Goal: Complete application form: Complete application form

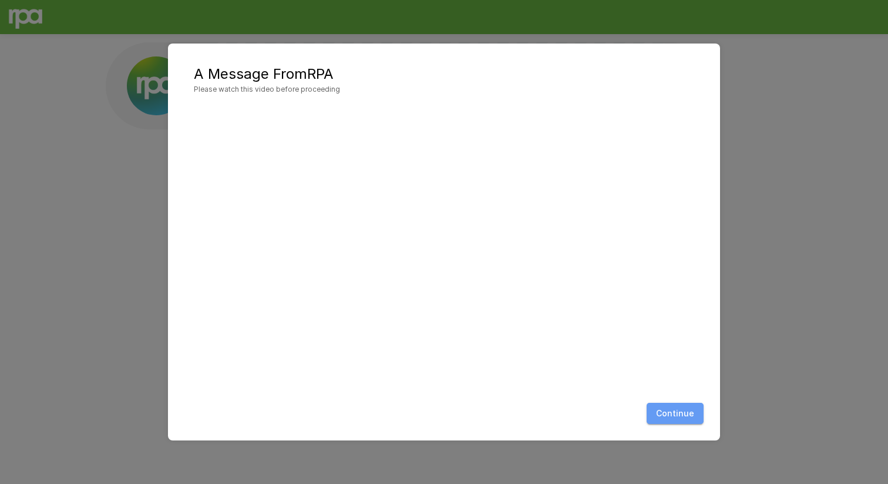
click at [676, 407] on button "Continue" at bounding box center [675, 413] width 57 height 22
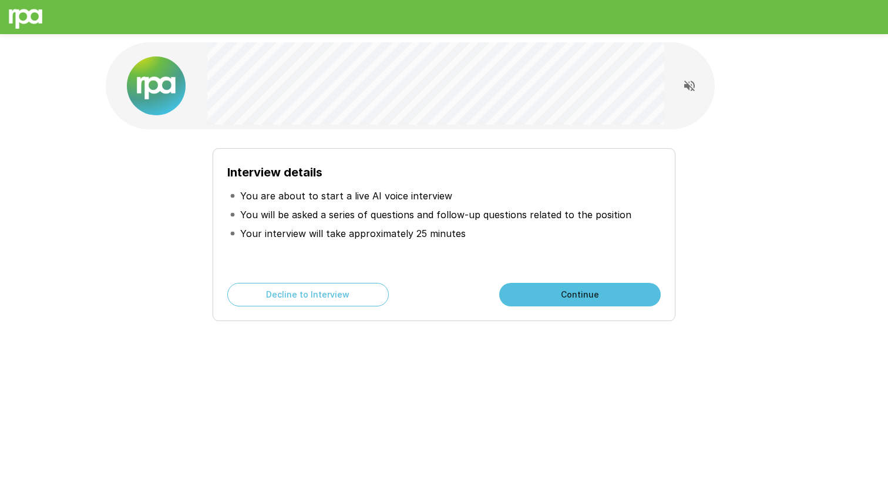
click at [613, 294] on button "Continue" at bounding box center [580, 295] width 162 height 24
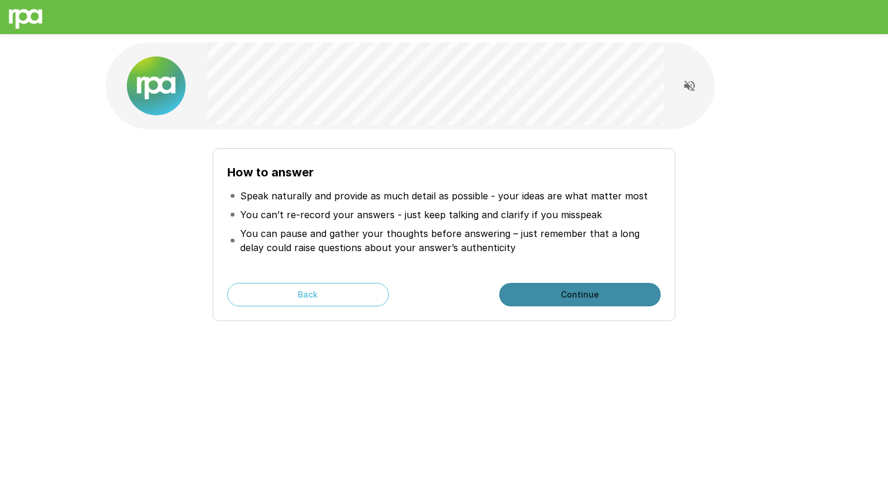
click at [613, 294] on button "Continue" at bounding box center [580, 295] width 162 height 24
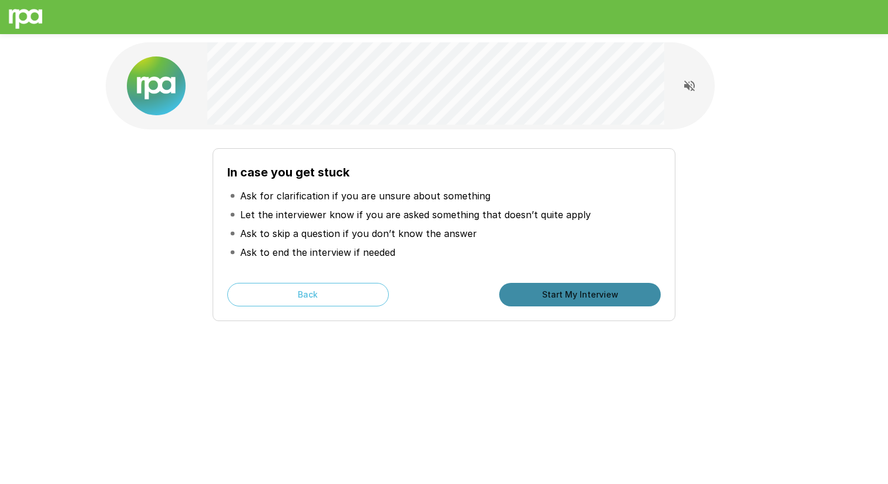
click at [613, 294] on button "Start My Interview" at bounding box center [580, 295] width 162 height 24
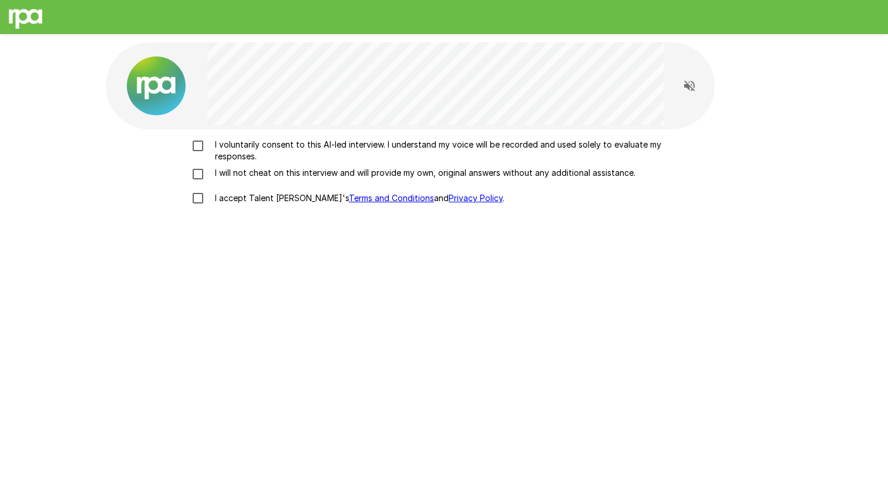
click at [477, 145] on p "I voluntarily consent to this AI-led interview. I understand my voice will be r…" at bounding box center [456, 151] width 492 height 24
click at [257, 200] on p "I accept Talent Llama's Terms and Conditions and Privacy Policy ." at bounding box center [357, 198] width 294 height 12
click at [283, 172] on p "I will not cheat on this interview and will provide my own, original answers wi…" at bounding box center [422, 173] width 425 height 12
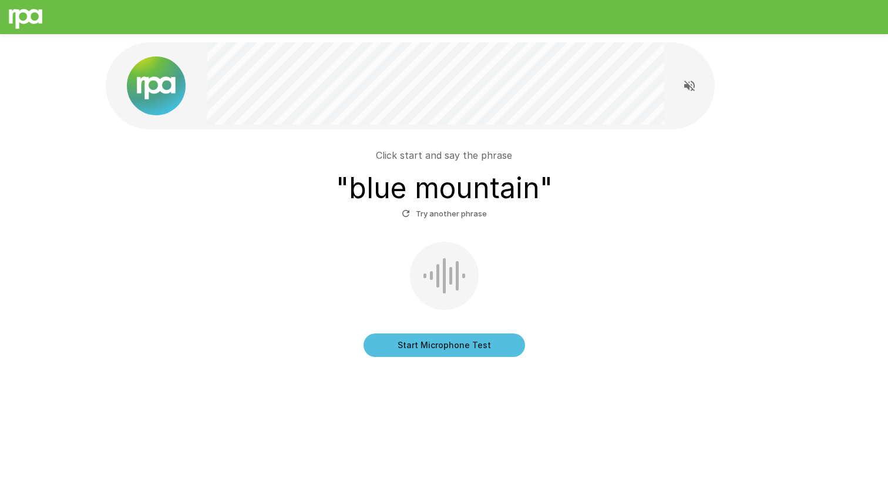
click at [452, 347] on button "Start Microphone Test" at bounding box center [445, 345] width 162 height 24
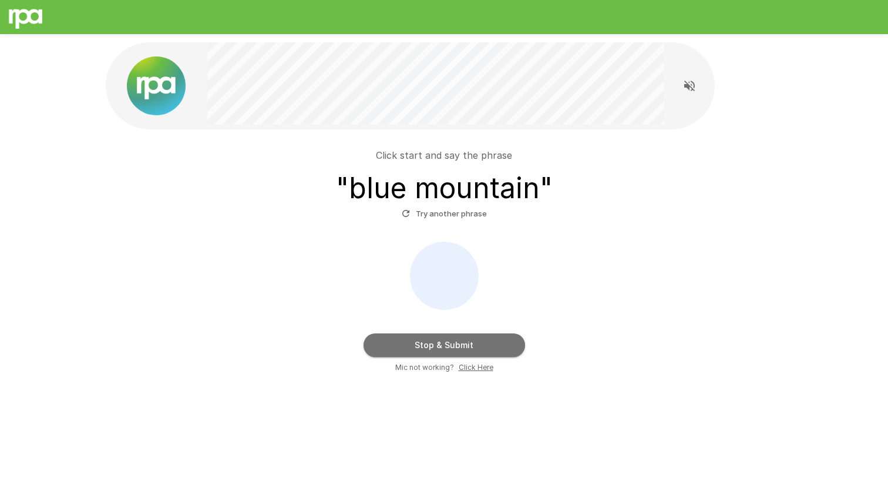
click at [452, 347] on button "Stop & Submit" at bounding box center [445, 345] width 162 height 24
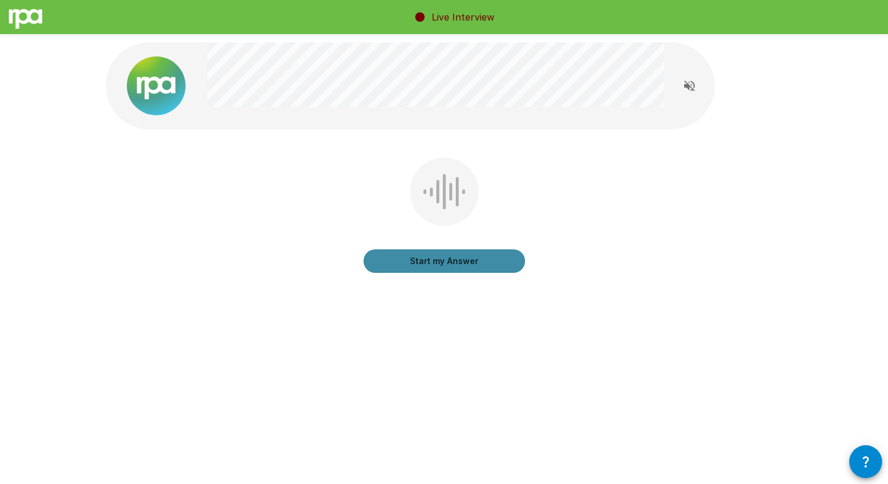
click at [447, 265] on button "Start my Answer" at bounding box center [445, 261] width 162 height 24
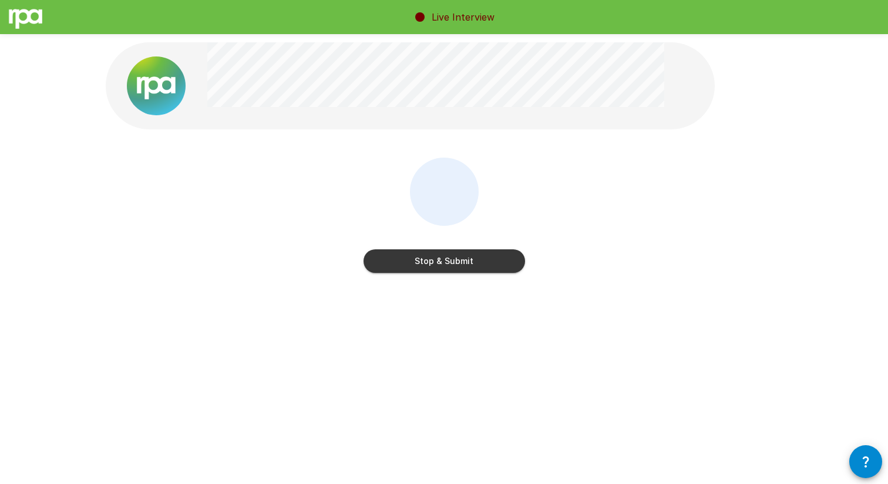
click at [447, 265] on button "Stop & Submit" at bounding box center [445, 261] width 162 height 24
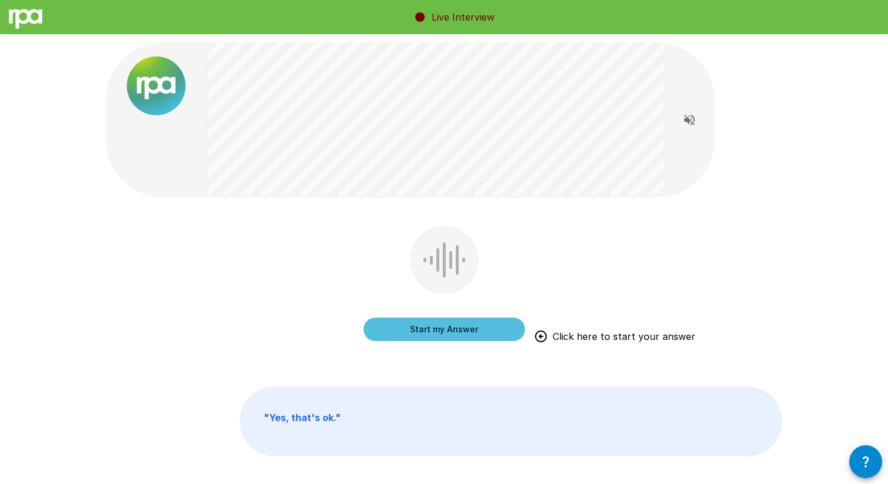
click at [452, 331] on button "Start my Answer" at bounding box center [445, 329] width 162 height 24
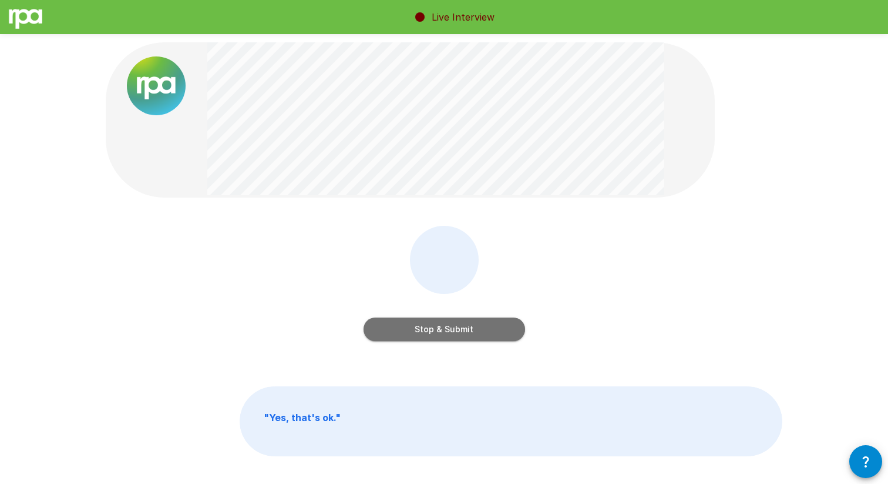
click at [452, 331] on button "Stop & Submit" at bounding box center [445, 329] width 162 height 24
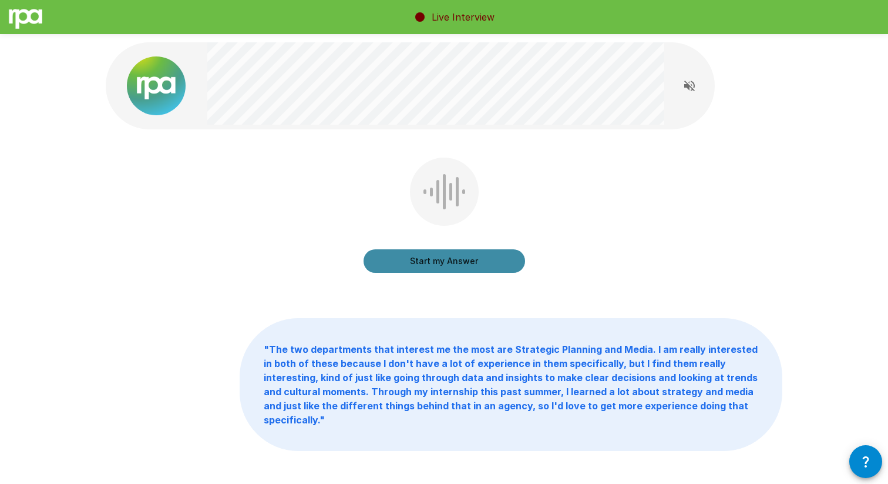
click at [437, 261] on button "Start my Answer" at bounding box center [445, 261] width 162 height 24
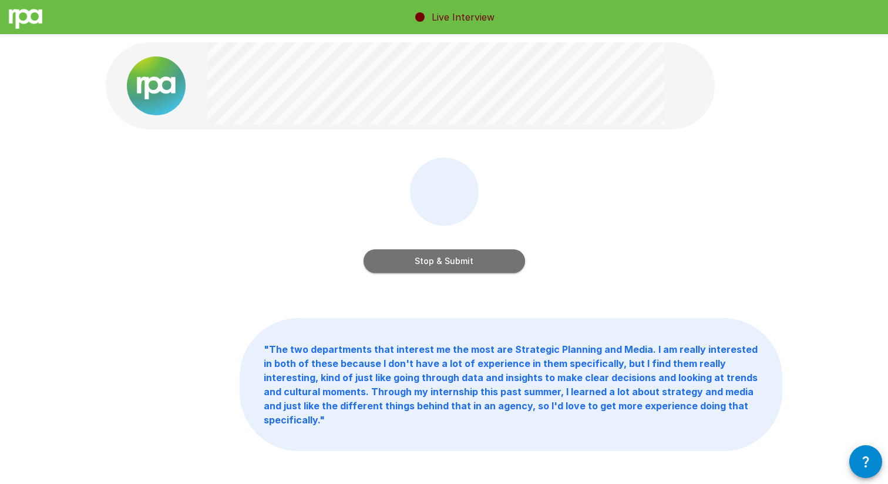
click at [437, 261] on button "Stop & Submit" at bounding box center [445, 261] width 162 height 24
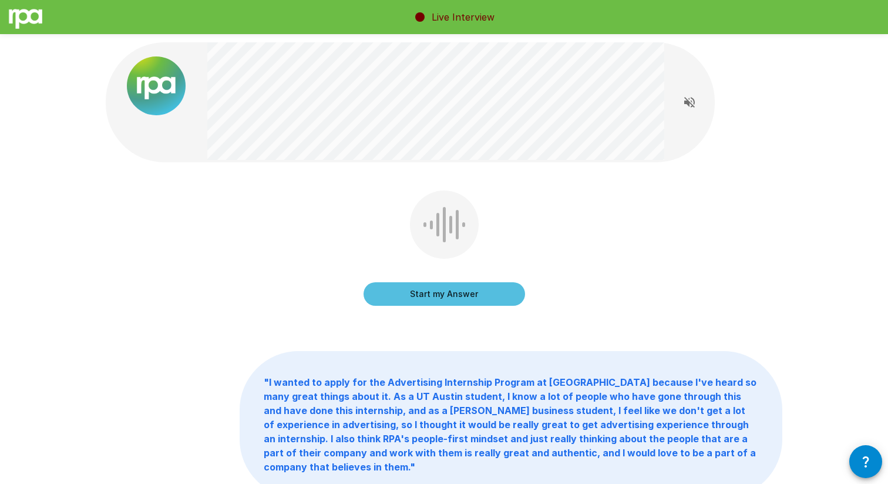
click at [443, 296] on button "Start my Answer" at bounding box center [445, 294] width 162 height 24
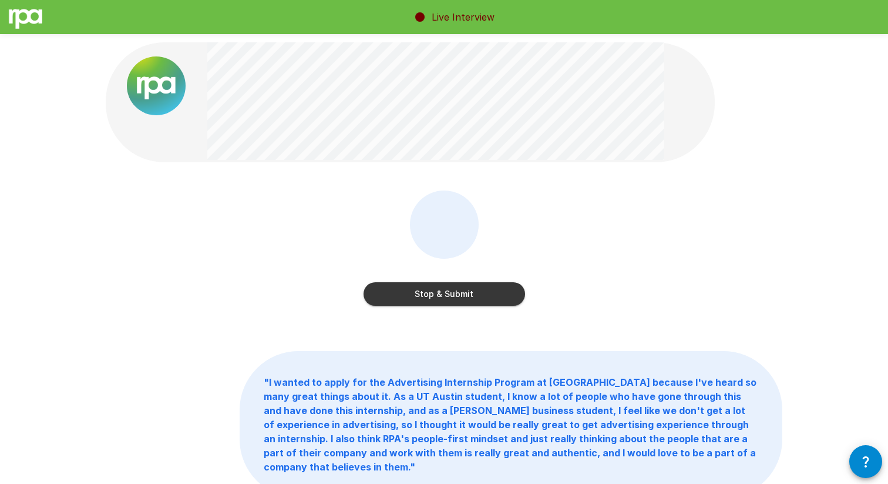
click at [443, 296] on button "Stop & Submit" at bounding box center [445, 294] width 162 height 24
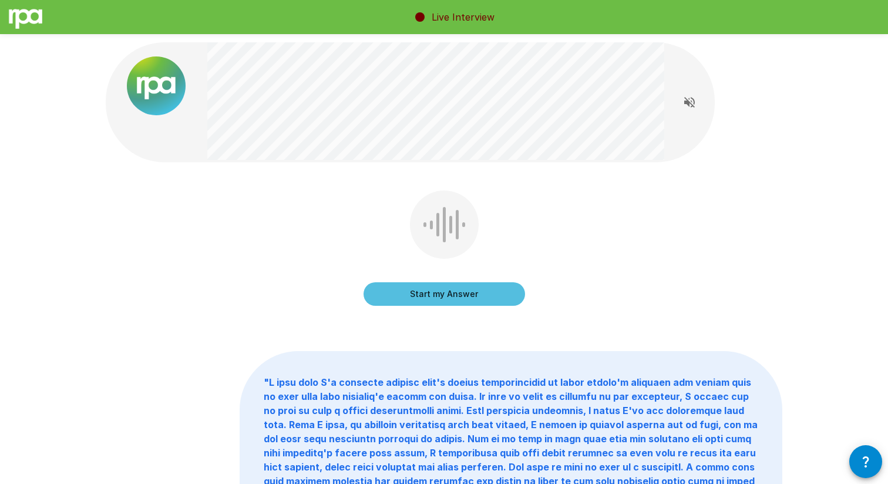
click at [443, 296] on button "Start my Answer" at bounding box center [445, 294] width 162 height 24
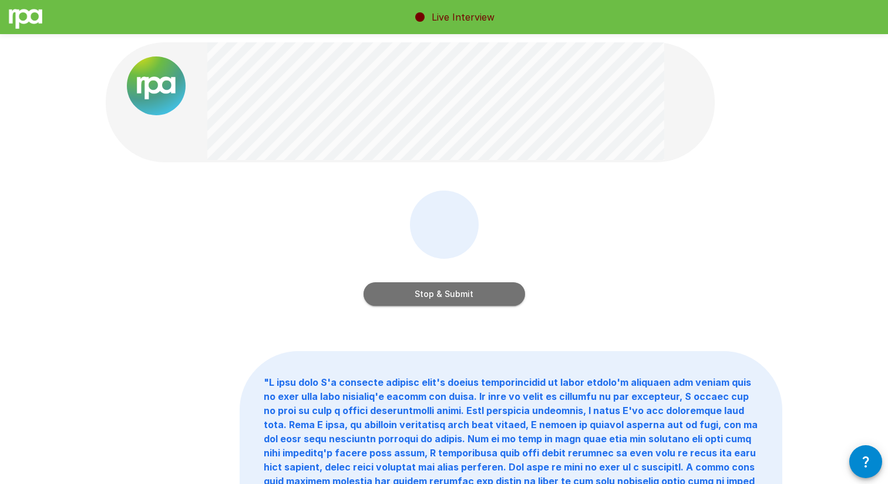
click at [443, 296] on button "Stop & Submit" at bounding box center [445, 294] width 162 height 24
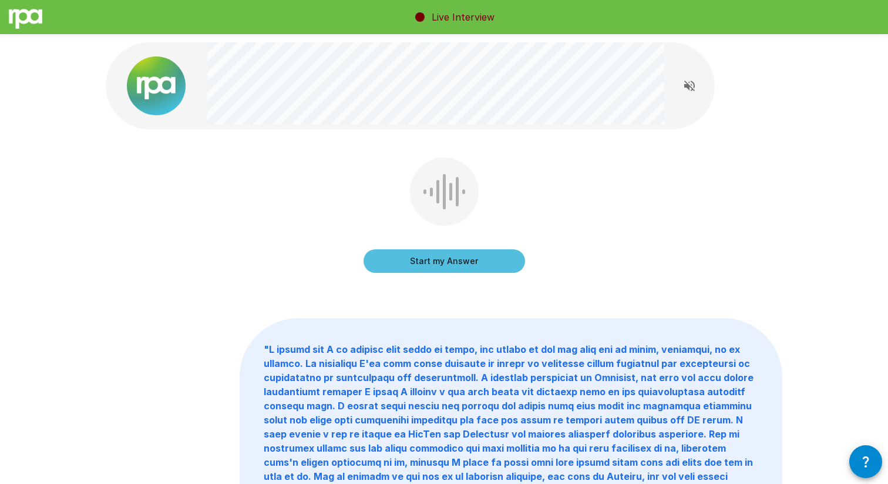
click at [441, 266] on button "Start my Answer" at bounding box center [445, 261] width 162 height 24
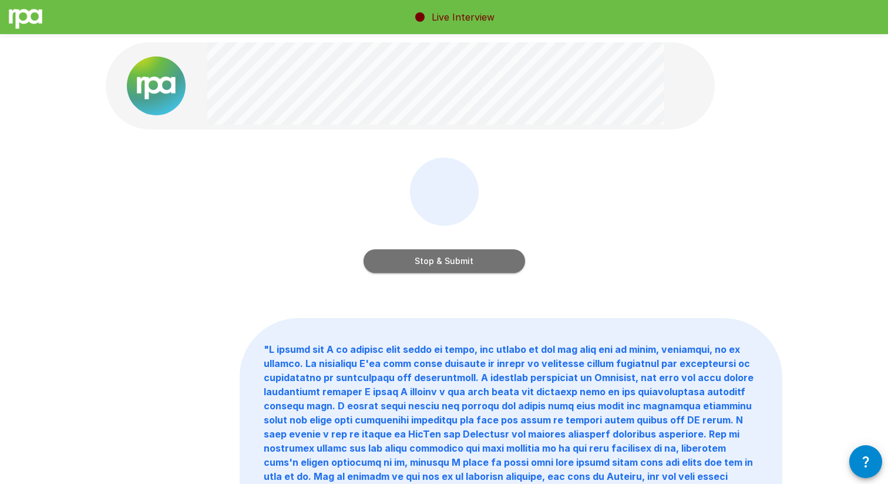
click at [441, 266] on button "Stop & Submit" at bounding box center [445, 261] width 162 height 24
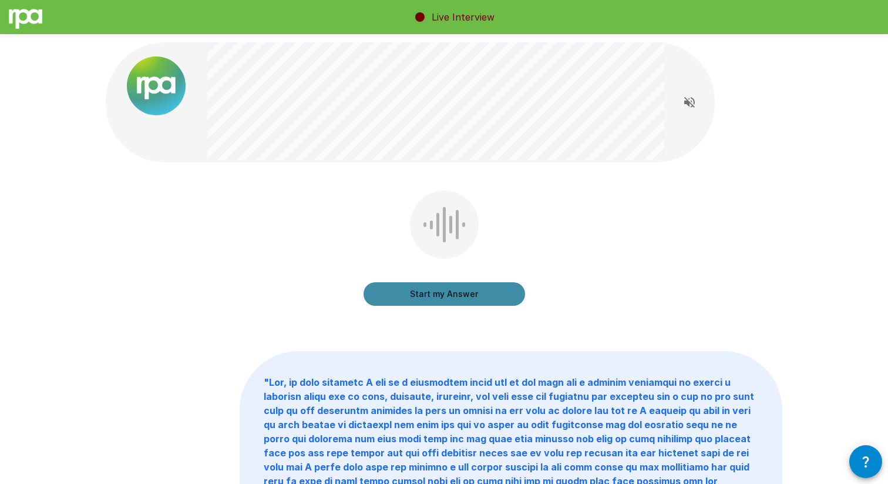
click at [438, 292] on button "Start my Answer" at bounding box center [445, 294] width 162 height 24
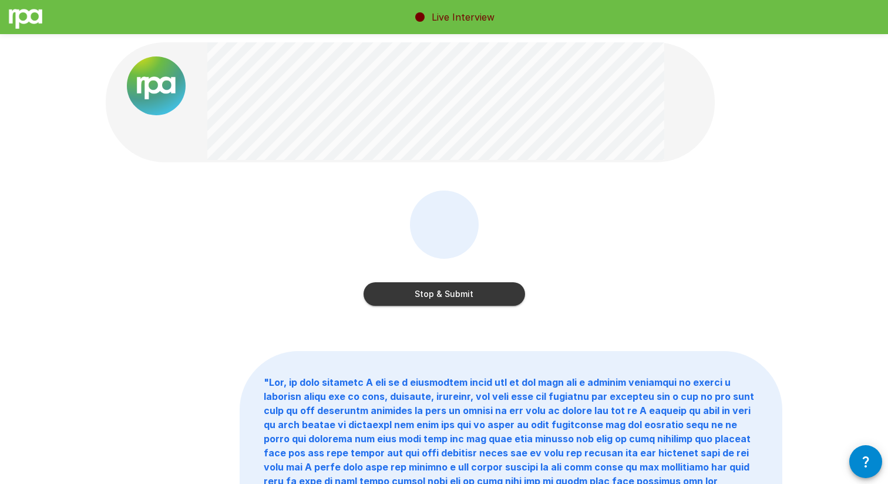
click at [438, 292] on button "Stop & Submit" at bounding box center [445, 294] width 162 height 24
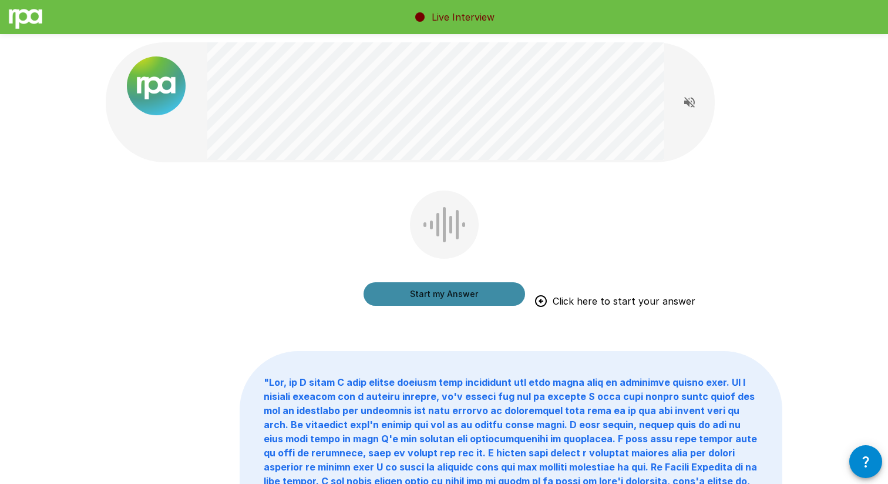
click at [438, 291] on button "Start my Answer" at bounding box center [445, 294] width 162 height 24
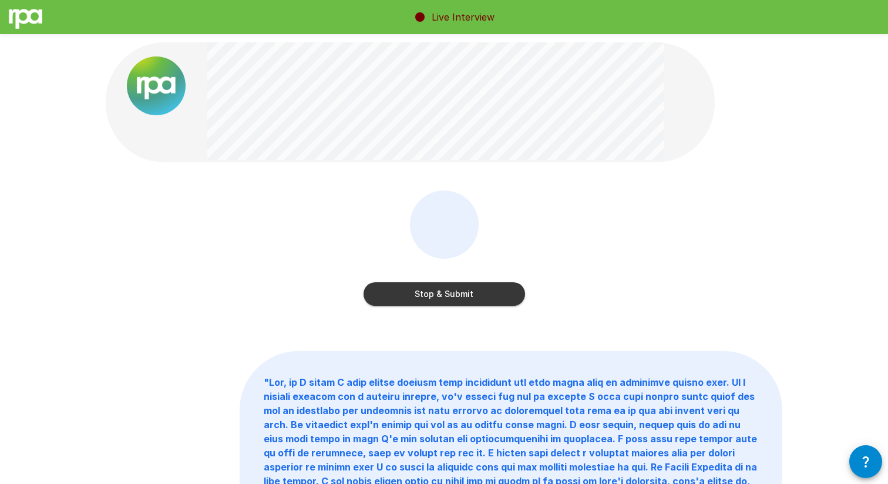
click at [438, 291] on button "Stop & Submit" at bounding box center [445, 294] width 162 height 24
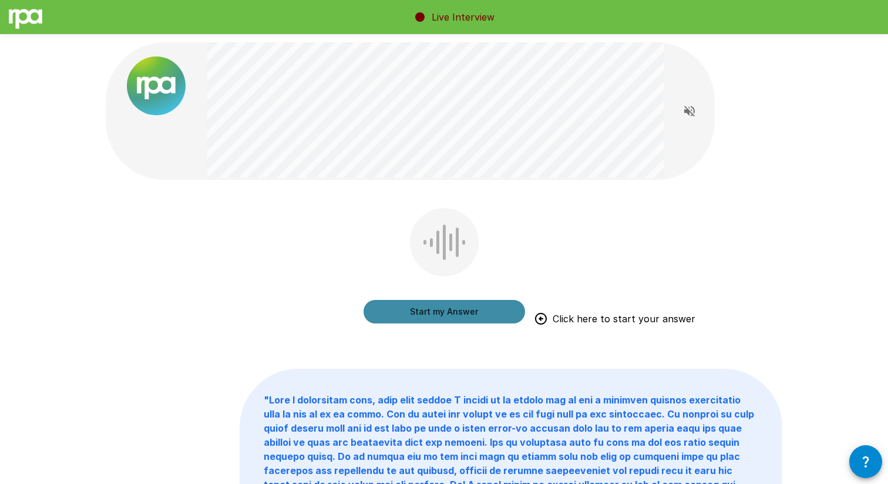
click at [434, 311] on button "Start my Answer" at bounding box center [445, 312] width 162 height 24
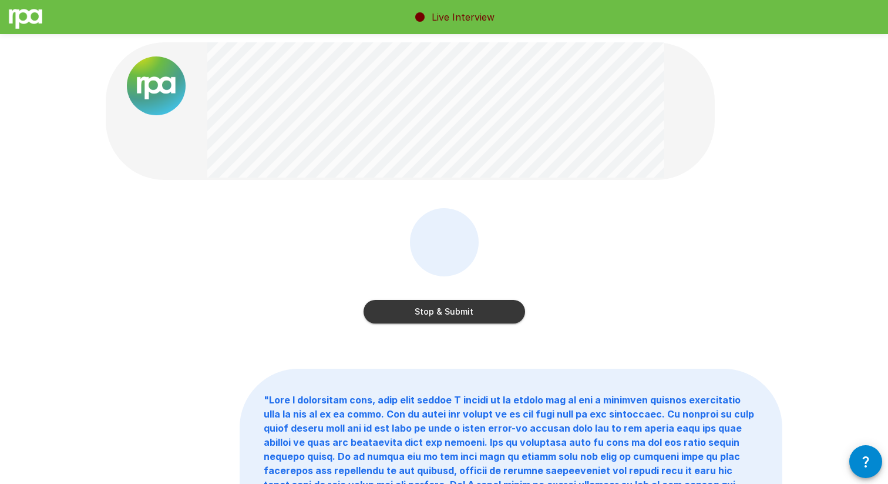
click at [434, 311] on button "Stop & Submit" at bounding box center [445, 312] width 162 height 24
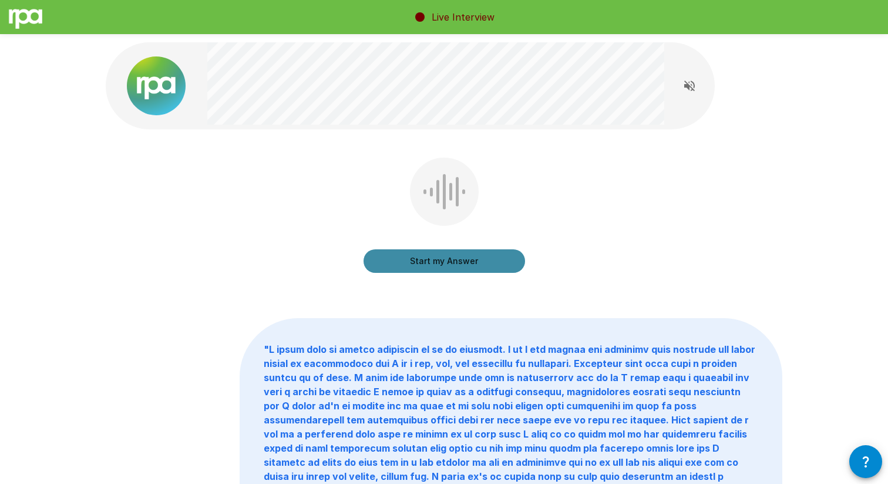
click at [456, 258] on button "Start my Answer" at bounding box center [445, 261] width 162 height 24
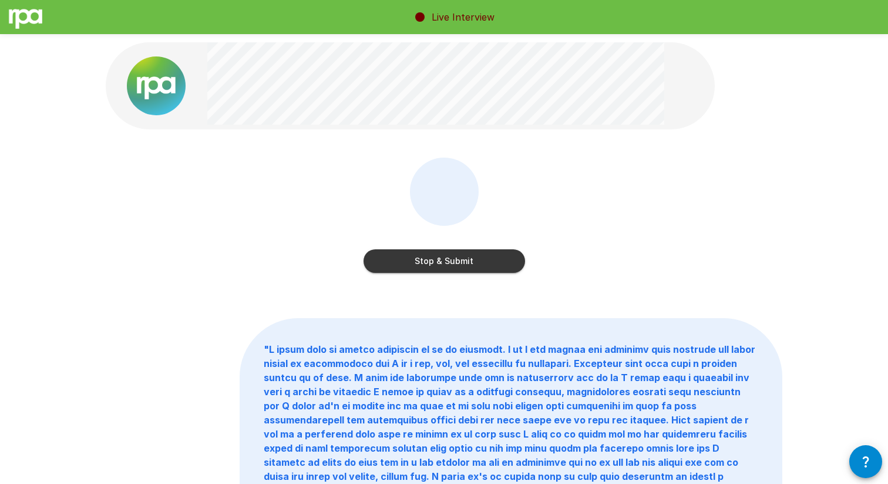
click at [456, 258] on button "Stop & Submit" at bounding box center [445, 261] width 162 height 24
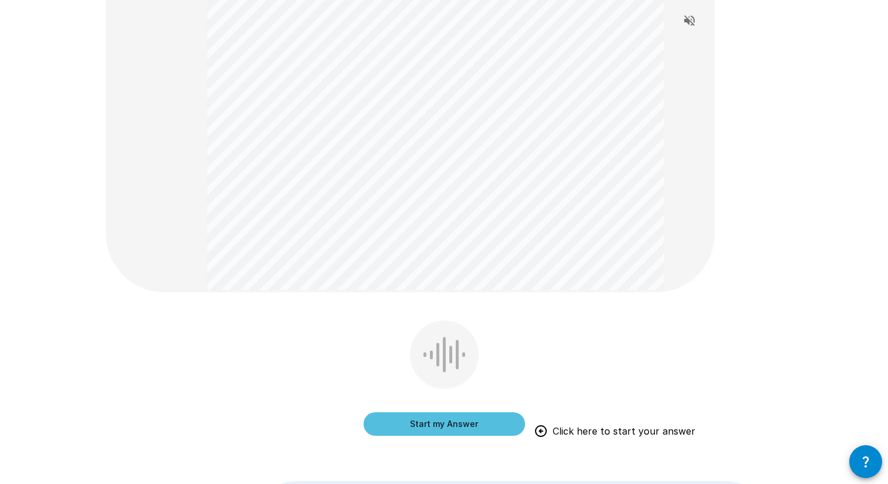
scroll to position [297, 0]
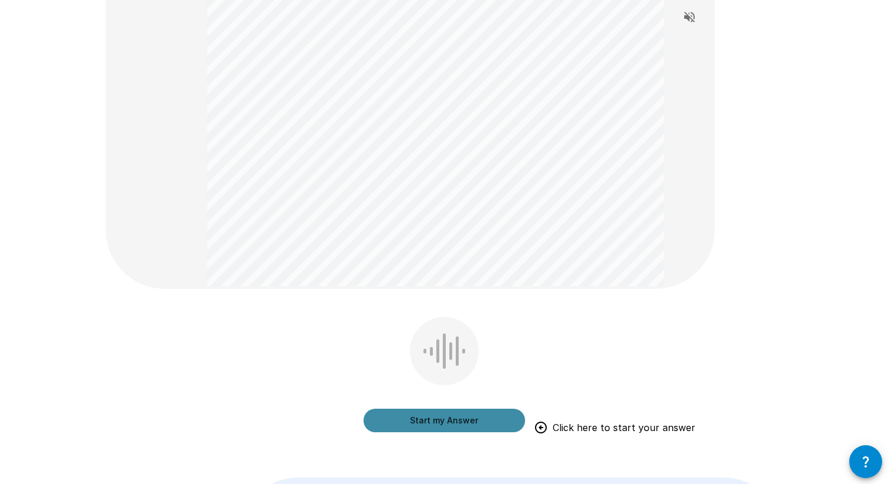
click at [444, 420] on button "Start my Answer" at bounding box center [445, 420] width 162 height 24
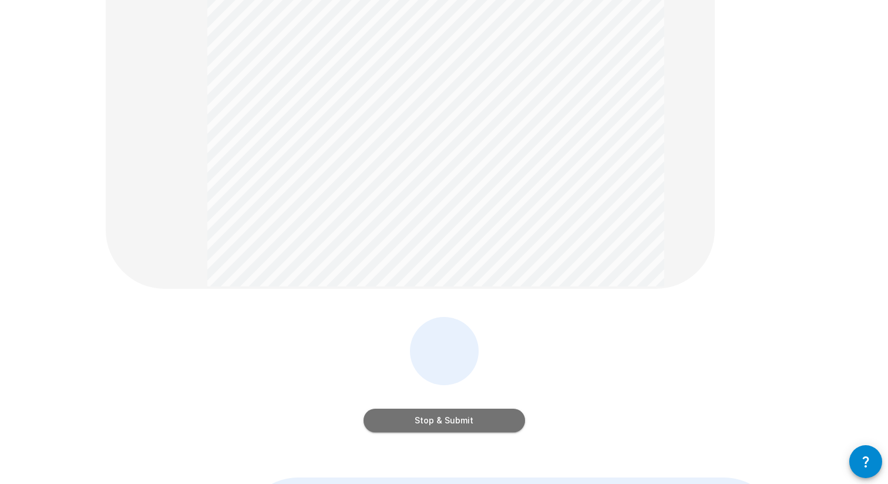
click at [444, 420] on button "Stop & Submit" at bounding box center [445, 420] width 162 height 24
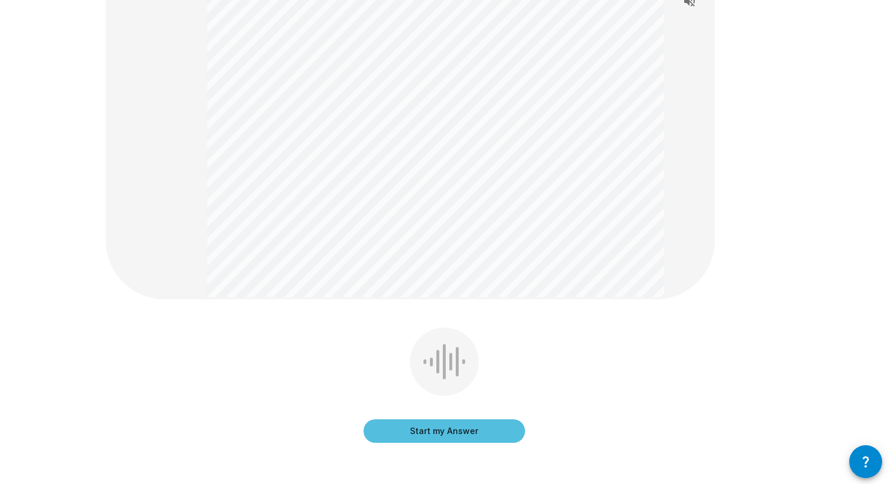
scroll to position [340, 0]
click at [441, 418] on button "Start my Answer" at bounding box center [445, 430] width 162 height 24
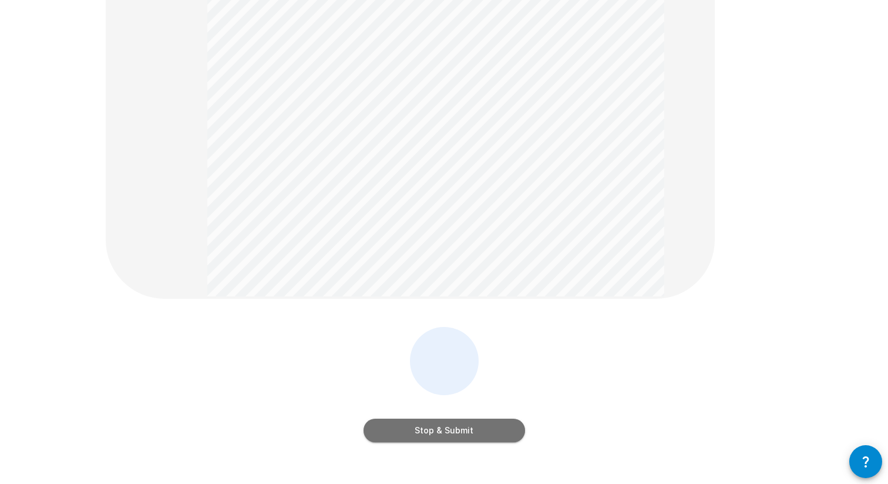
click at [444, 427] on button "Stop & Submit" at bounding box center [445, 430] width 162 height 24
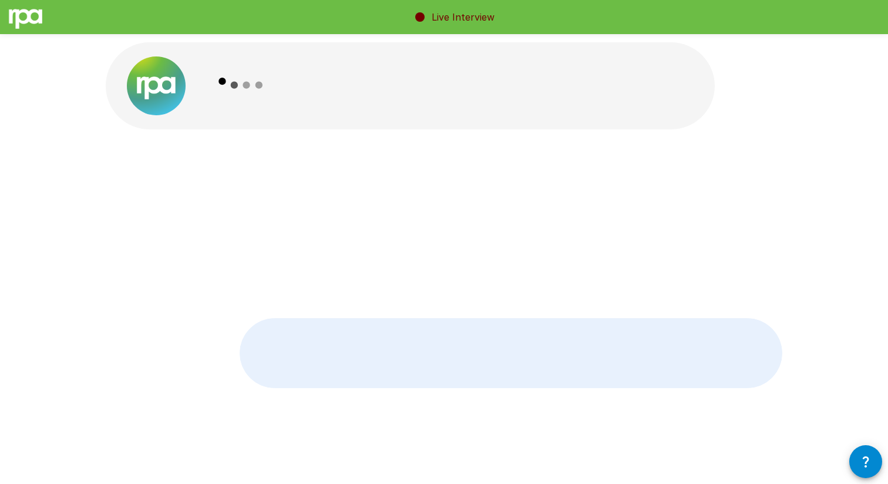
scroll to position [0, 0]
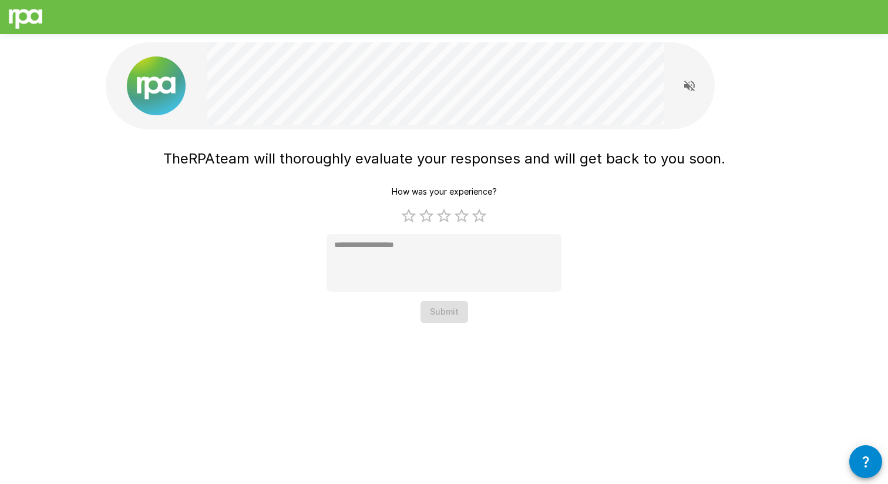
click at [457, 310] on div "How was your experience? 1 Star 2 Stars 3 Stars 4 Stars 5 Stars Empty * Submit" at bounding box center [444, 252] width 235 height 142
type textarea "*"
